Goal: Use online tool/utility: Utilize a website feature to perform a specific function

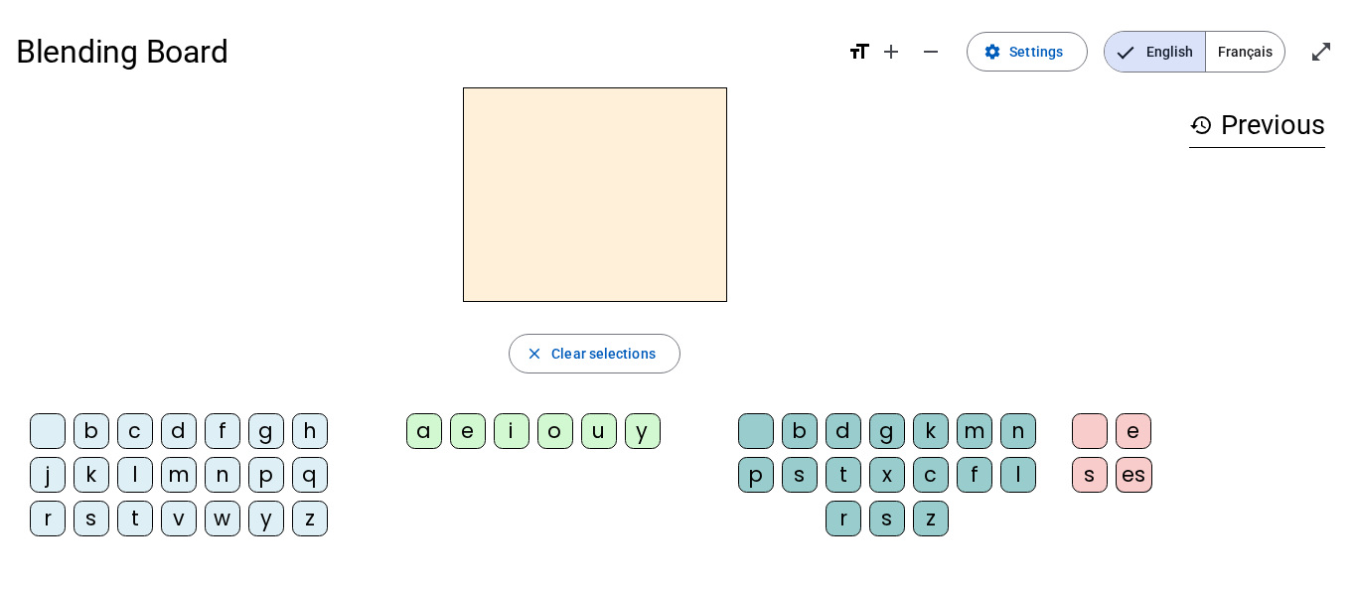
click at [1252, 37] on span "Français" at bounding box center [1245, 52] width 78 height 40
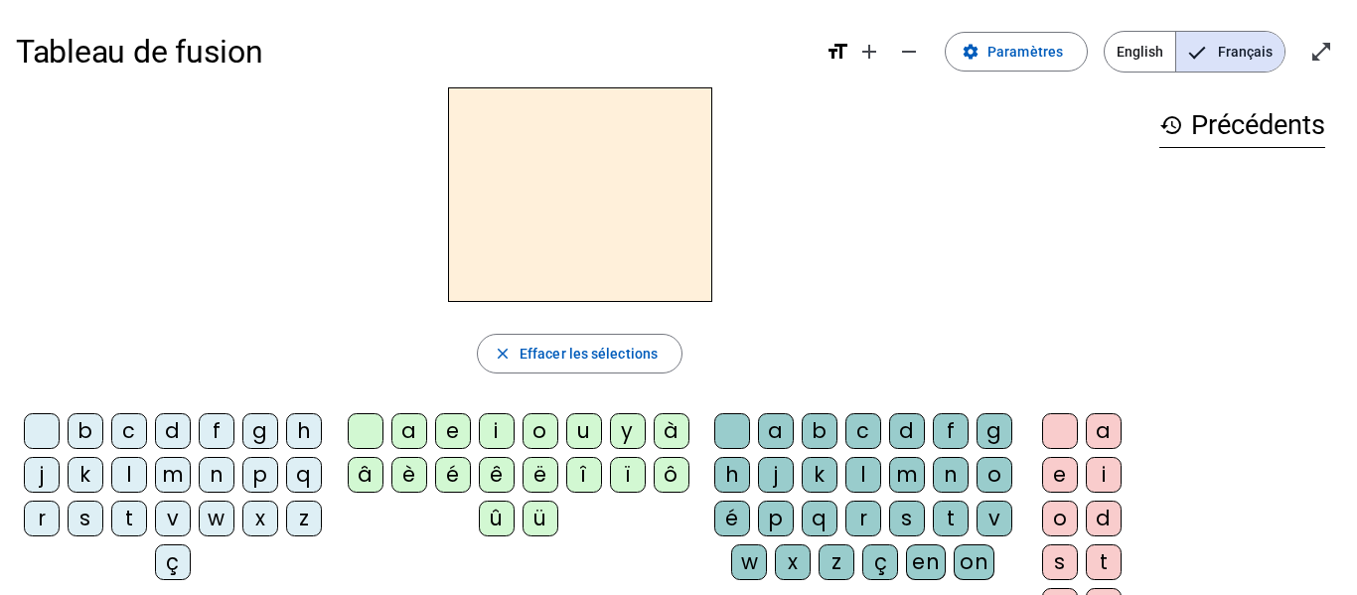
click at [191, 467] on div "m" at bounding box center [173, 475] width 36 height 36
click at [408, 432] on div "a" at bounding box center [409, 431] width 36 height 36
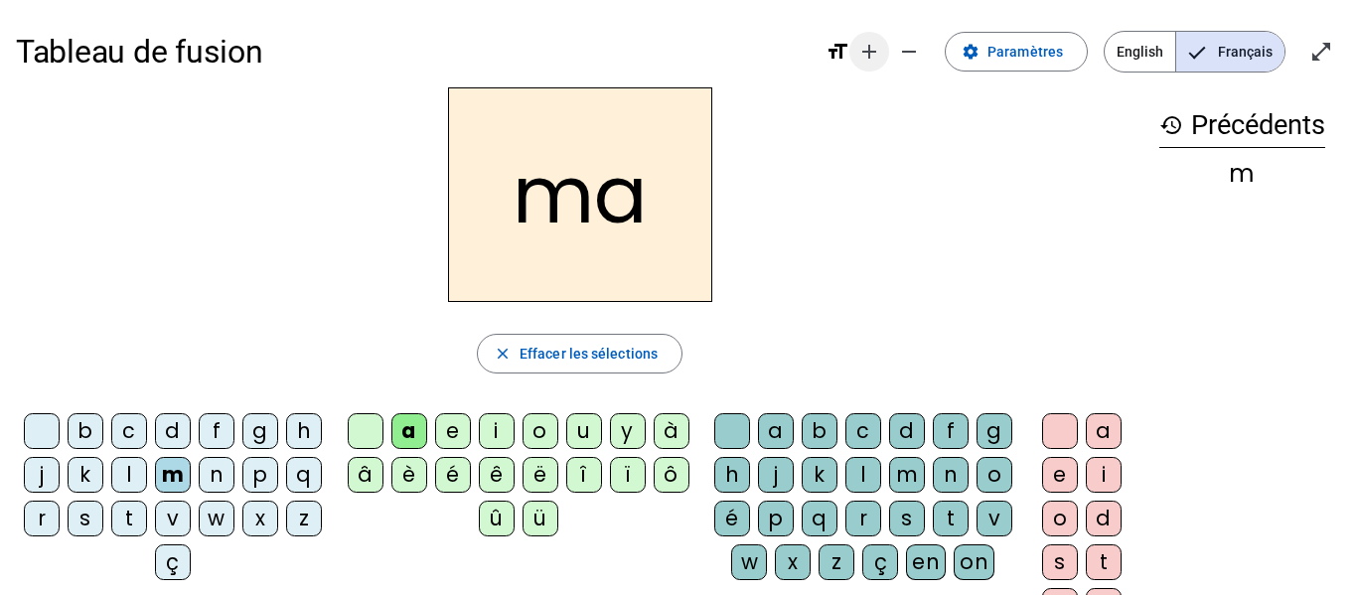
click at [881, 46] on mat-icon "add" at bounding box center [869, 52] width 24 height 24
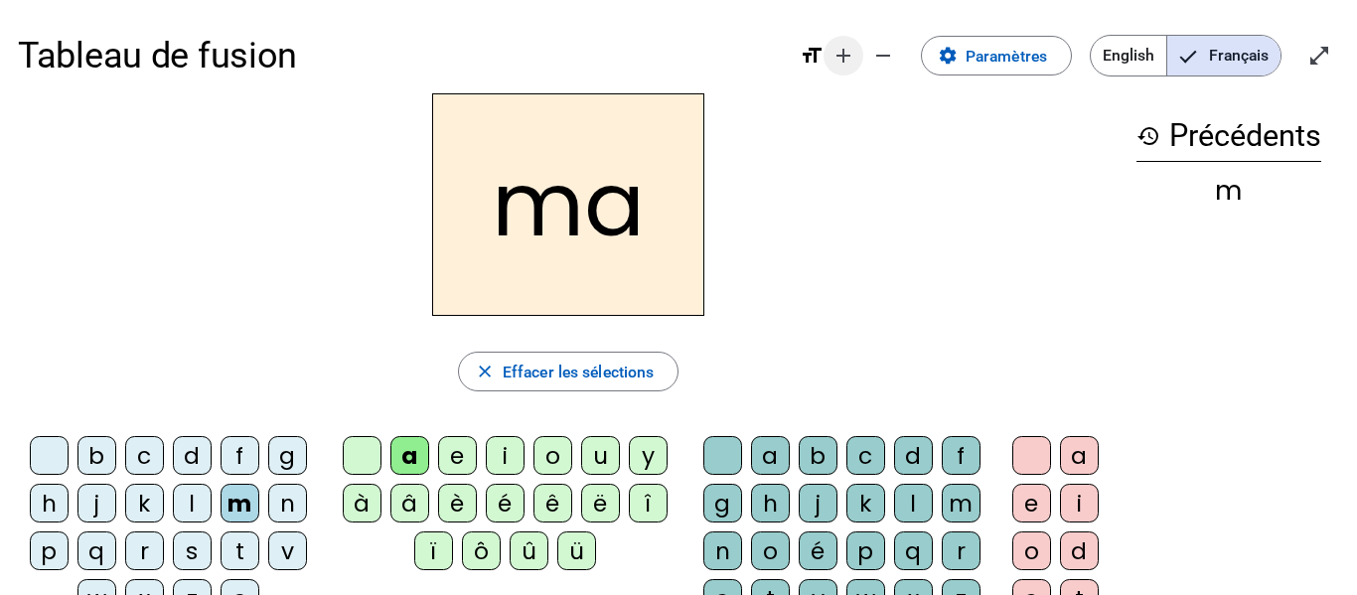
click at [836, 50] on mat-icon "add" at bounding box center [843, 56] width 24 height 24
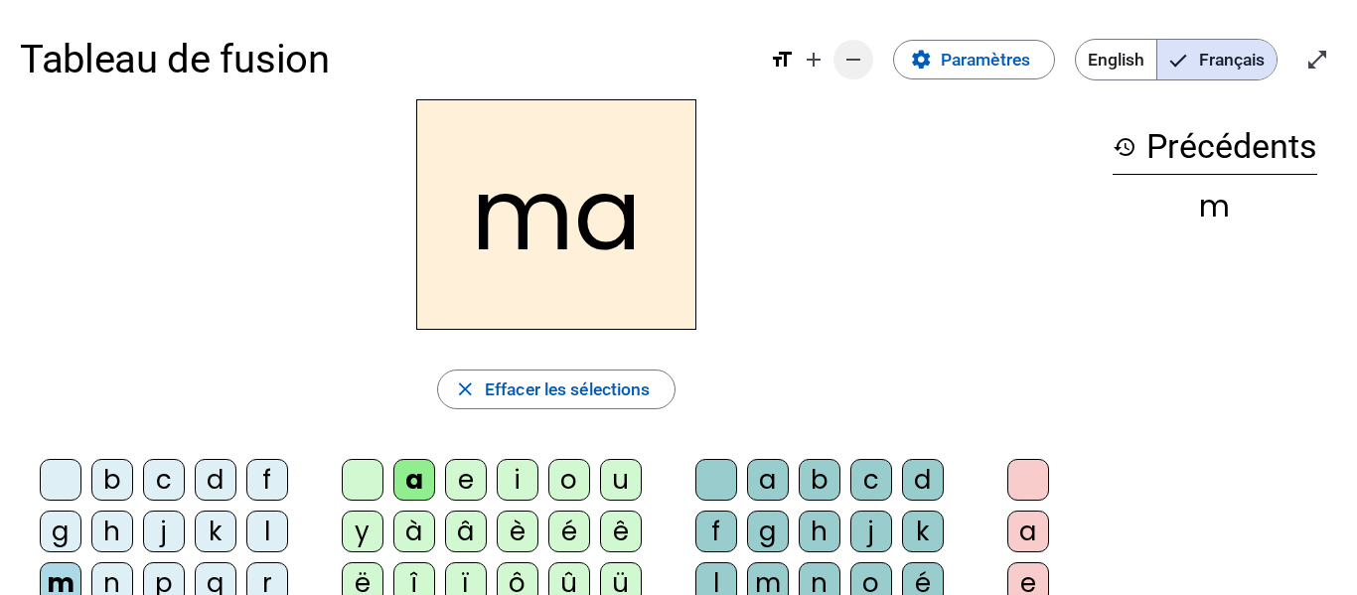
click at [848, 55] on mat-icon "remove" at bounding box center [853, 60] width 24 height 24
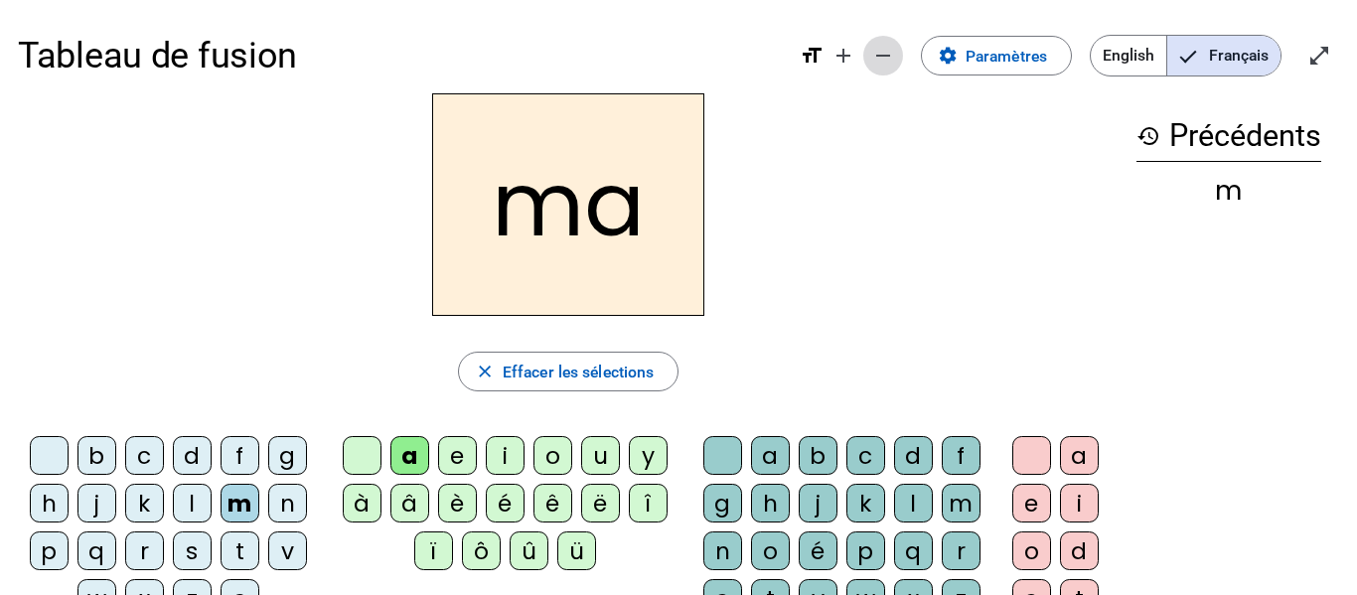
click at [848, 55] on mat-icon "add" at bounding box center [843, 56] width 24 height 24
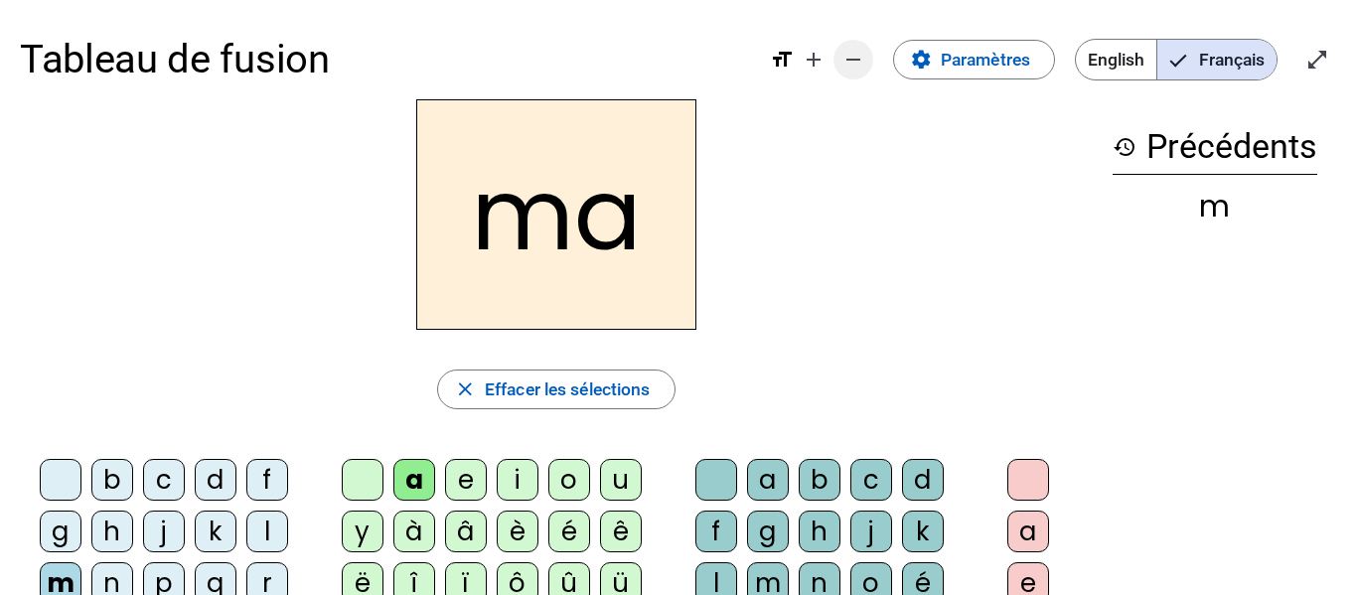
click at [848, 55] on mat-icon "remove" at bounding box center [853, 60] width 24 height 24
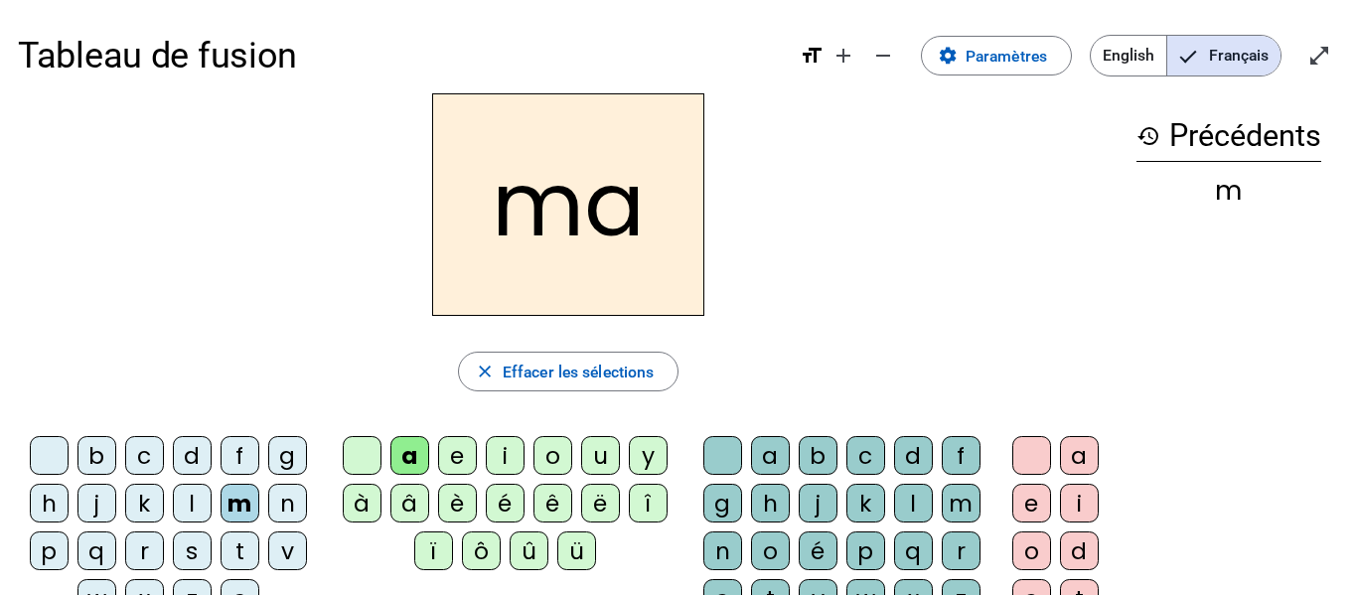
click at [621, 226] on h2 "ma" at bounding box center [568, 204] width 272 height 223
click at [610, 383] on span "Effacer les sélections" at bounding box center [578, 372] width 151 height 27
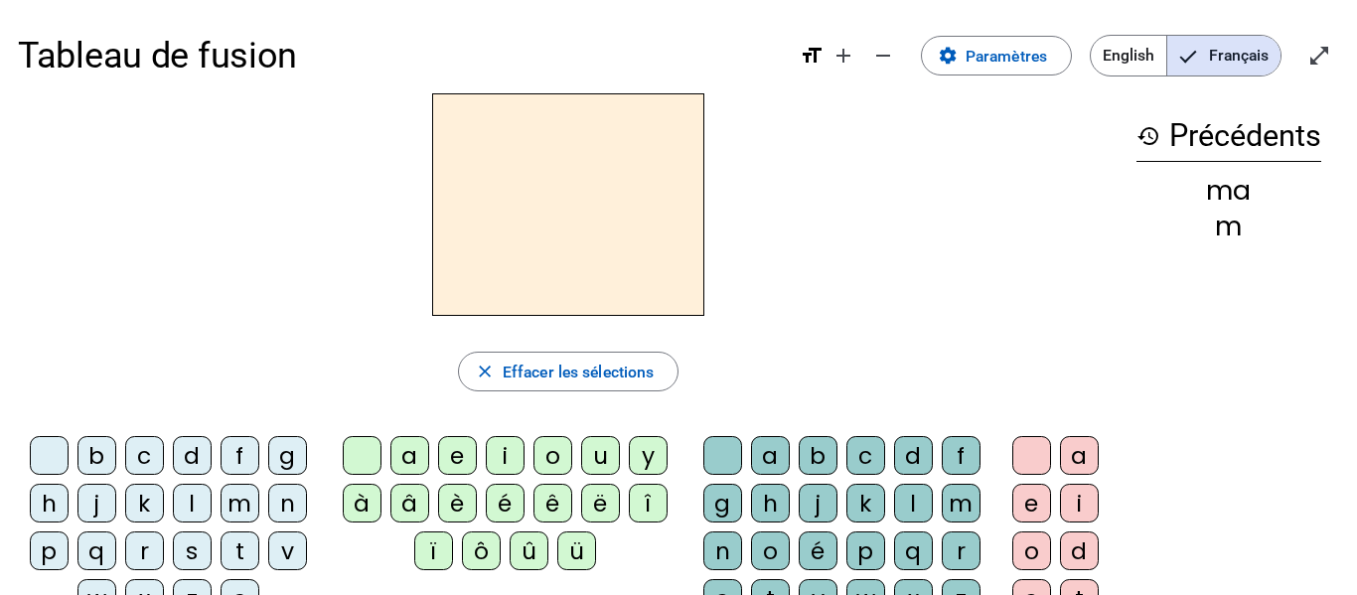
click at [245, 496] on div "m" at bounding box center [240, 503] width 39 height 39
click at [766, 452] on div "a" at bounding box center [770, 455] width 39 height 39
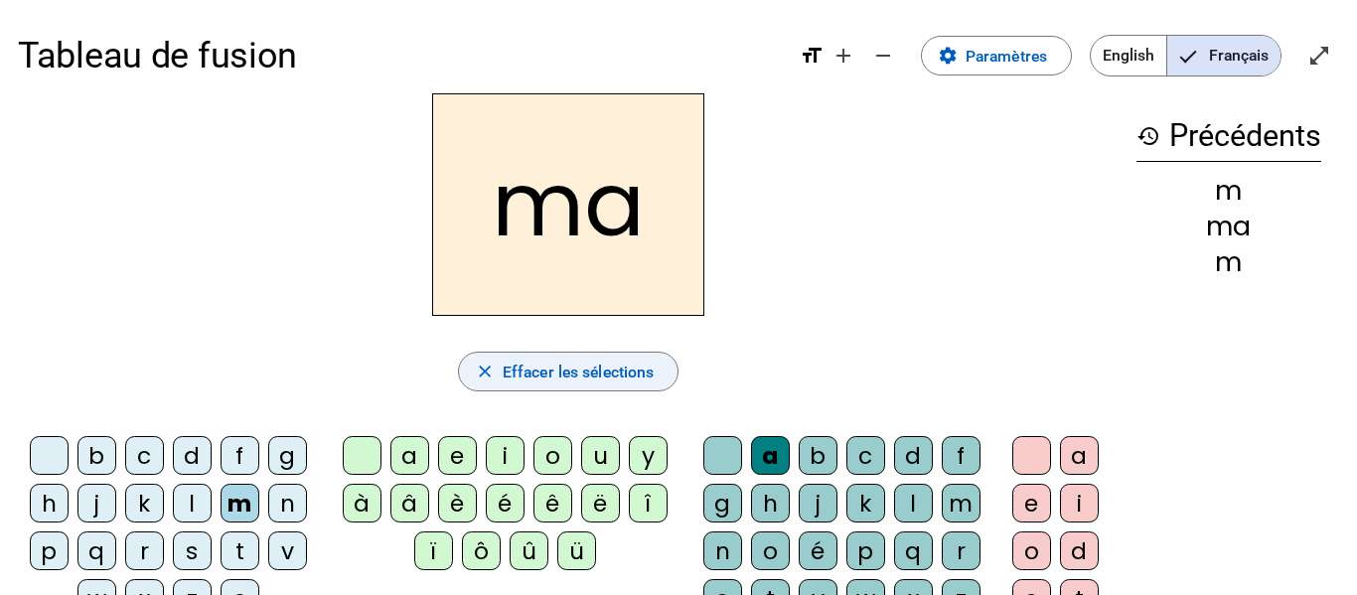
click at [520, 366] on span "Effacer les sélections" at bounding box center [578, 372] width 151 height 27
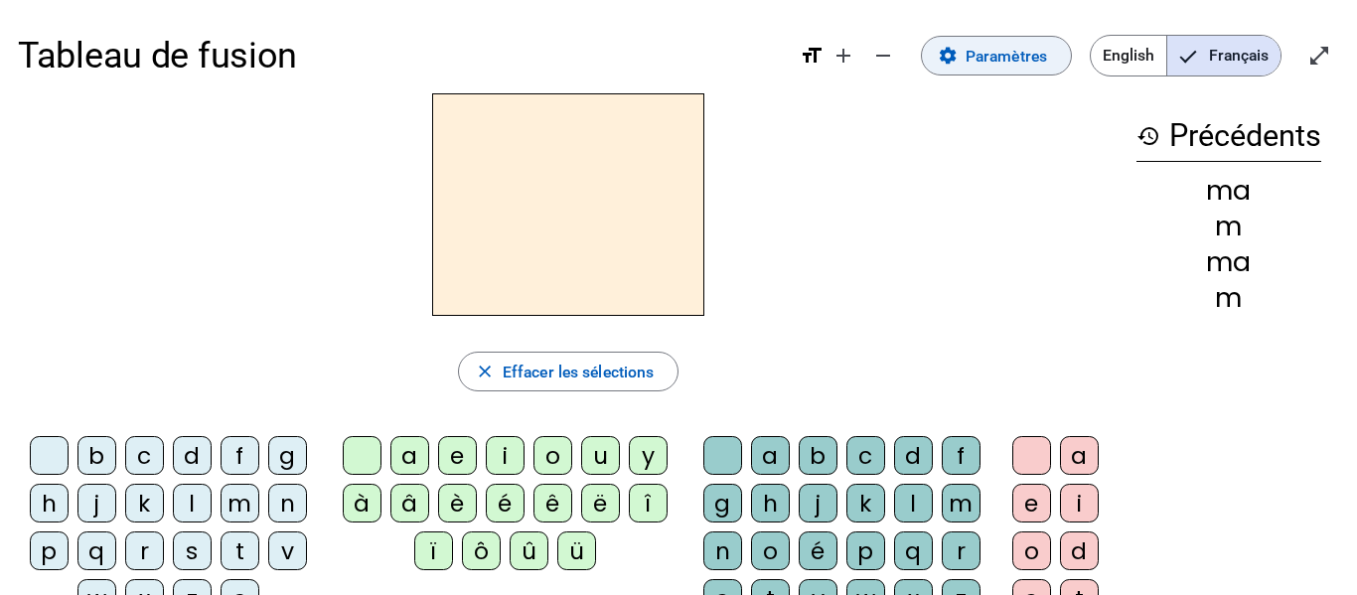
click at [1049, 48] on span at bounding box center [996, 56] width 149 height 48
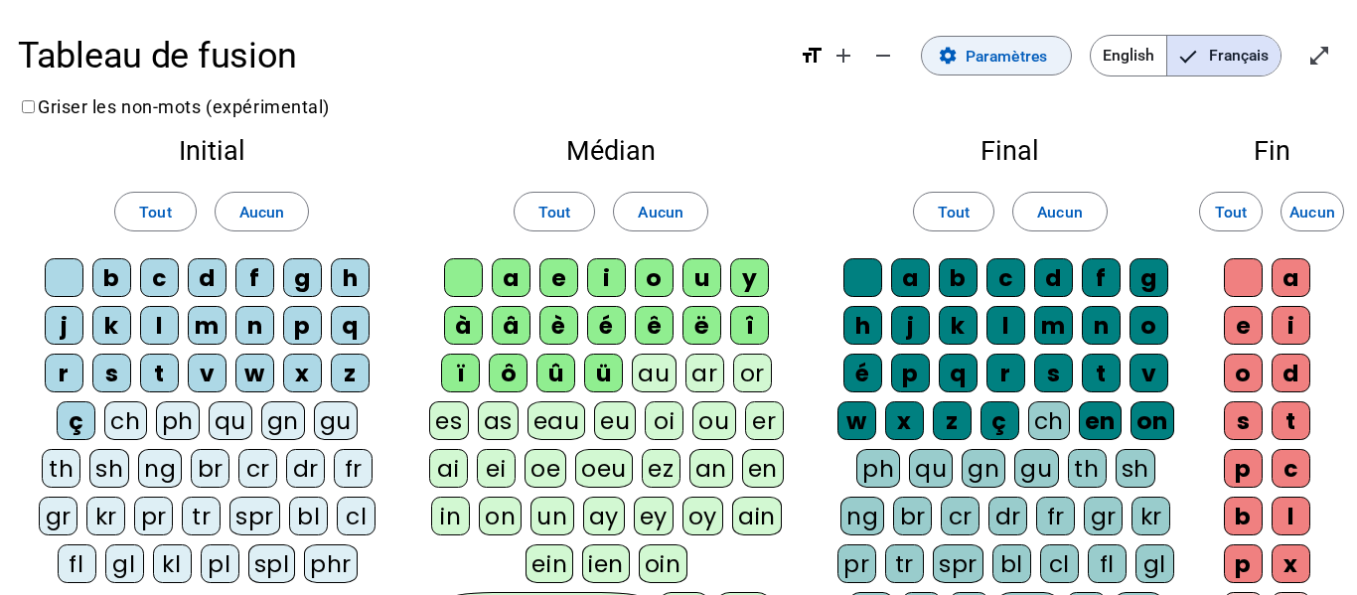
click at [980, 63] on span "Paramètres" at bounding box center [1006, 56] width 81 height 27
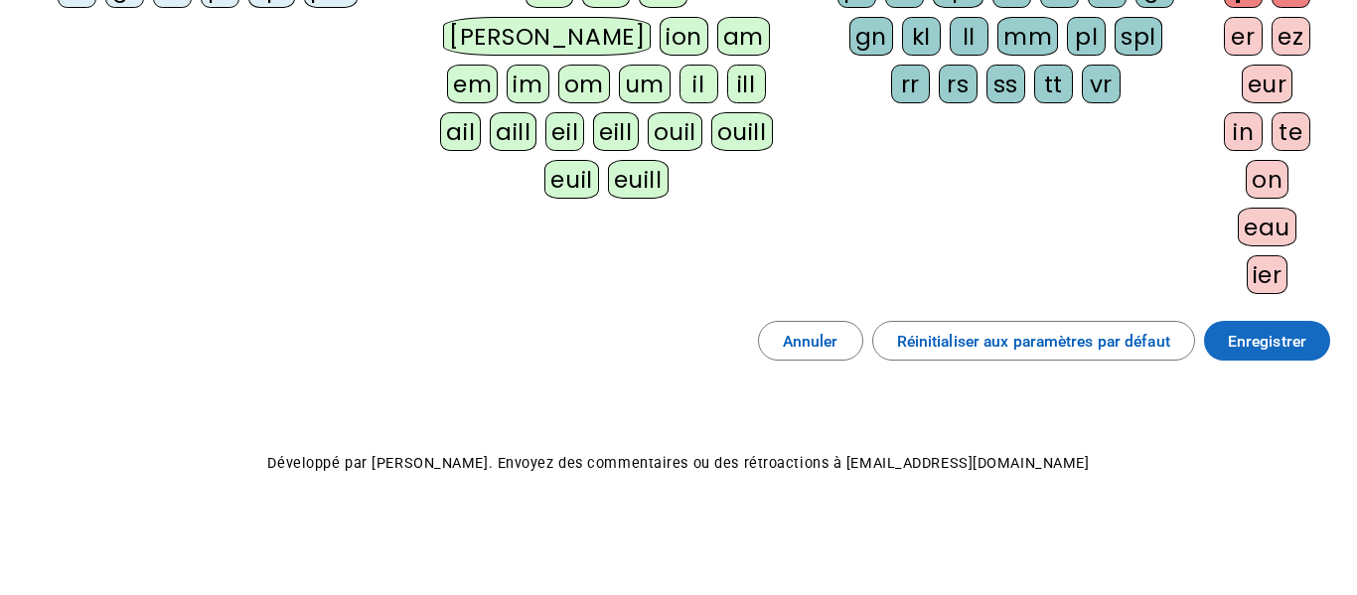
click at [1301, 340] on span "Enregistrer" at bounding box center [1267, 341] width 78 height 27
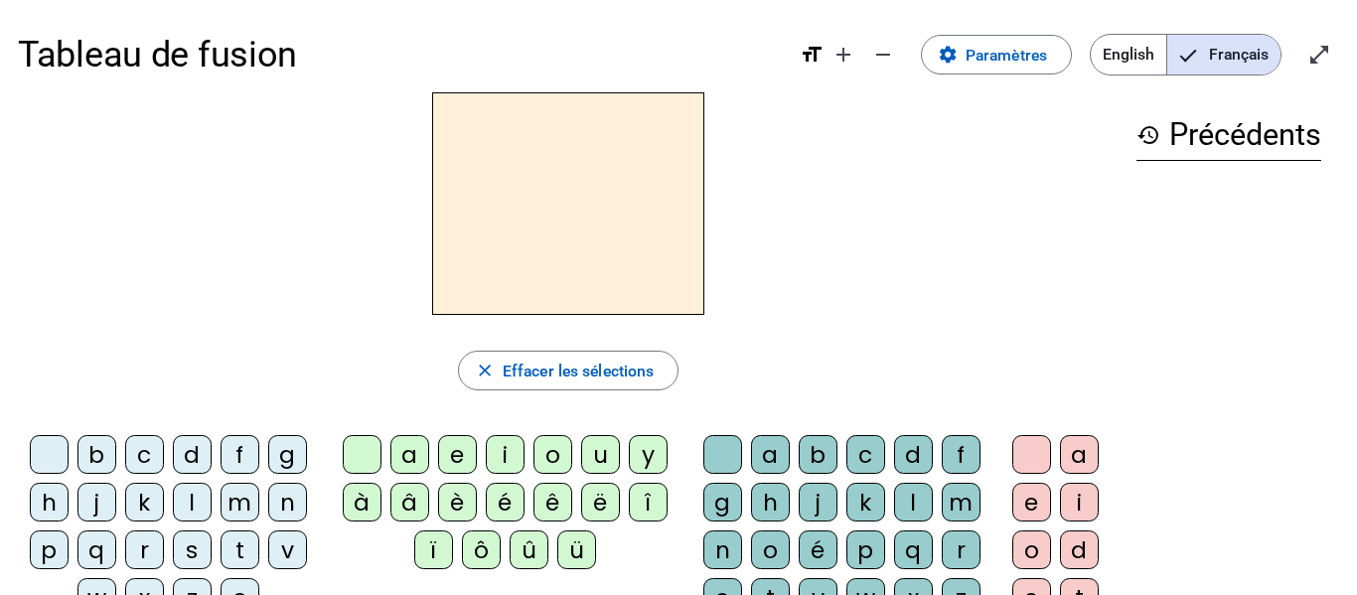
scroll to position [2, 0]
